Goal: Task Accomplishment & Management: Manage account settings

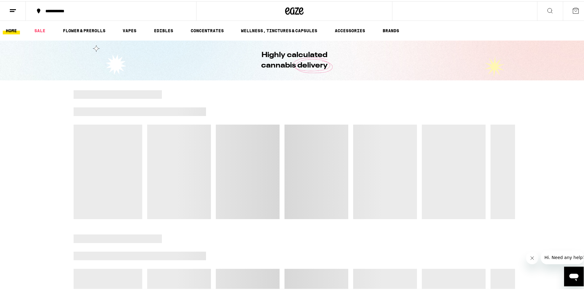
click at [10, 11] on icon at bounding box center [12, 9] width 7 height 7
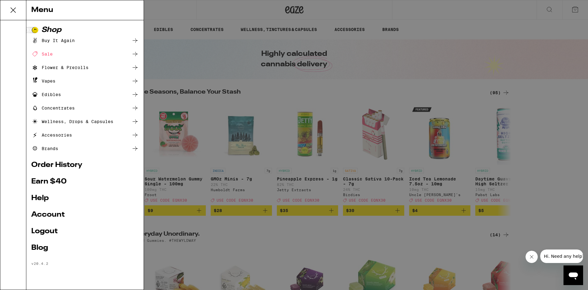
click at [42, 215] on link "Account" at bounding box center [85, 214] width 108 height 7
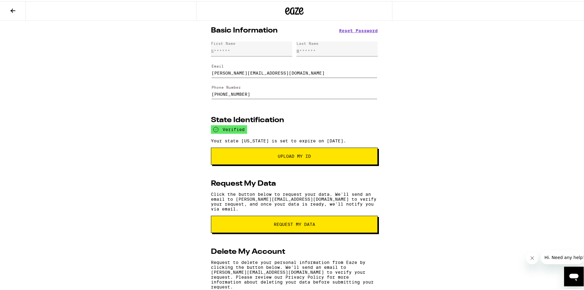
click at [16, 13] on icon at bounding box center [12, 9] width 7 height 7
